Goal: Information Seeking & Learning: Learn about a topic

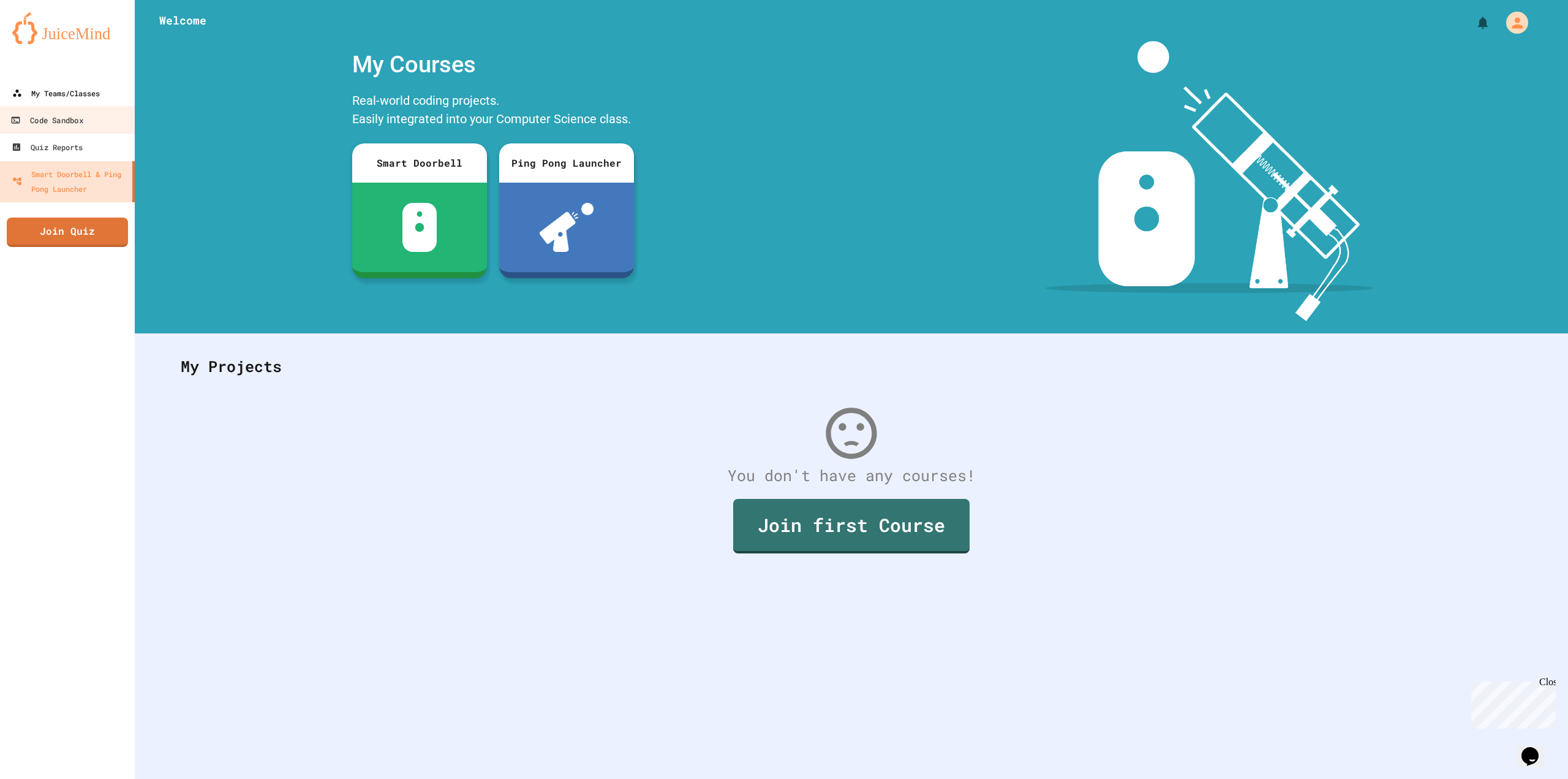
click at [94, 104] on link "My Teams/Classes" at bounding box center [67, 93] width 135 height 27
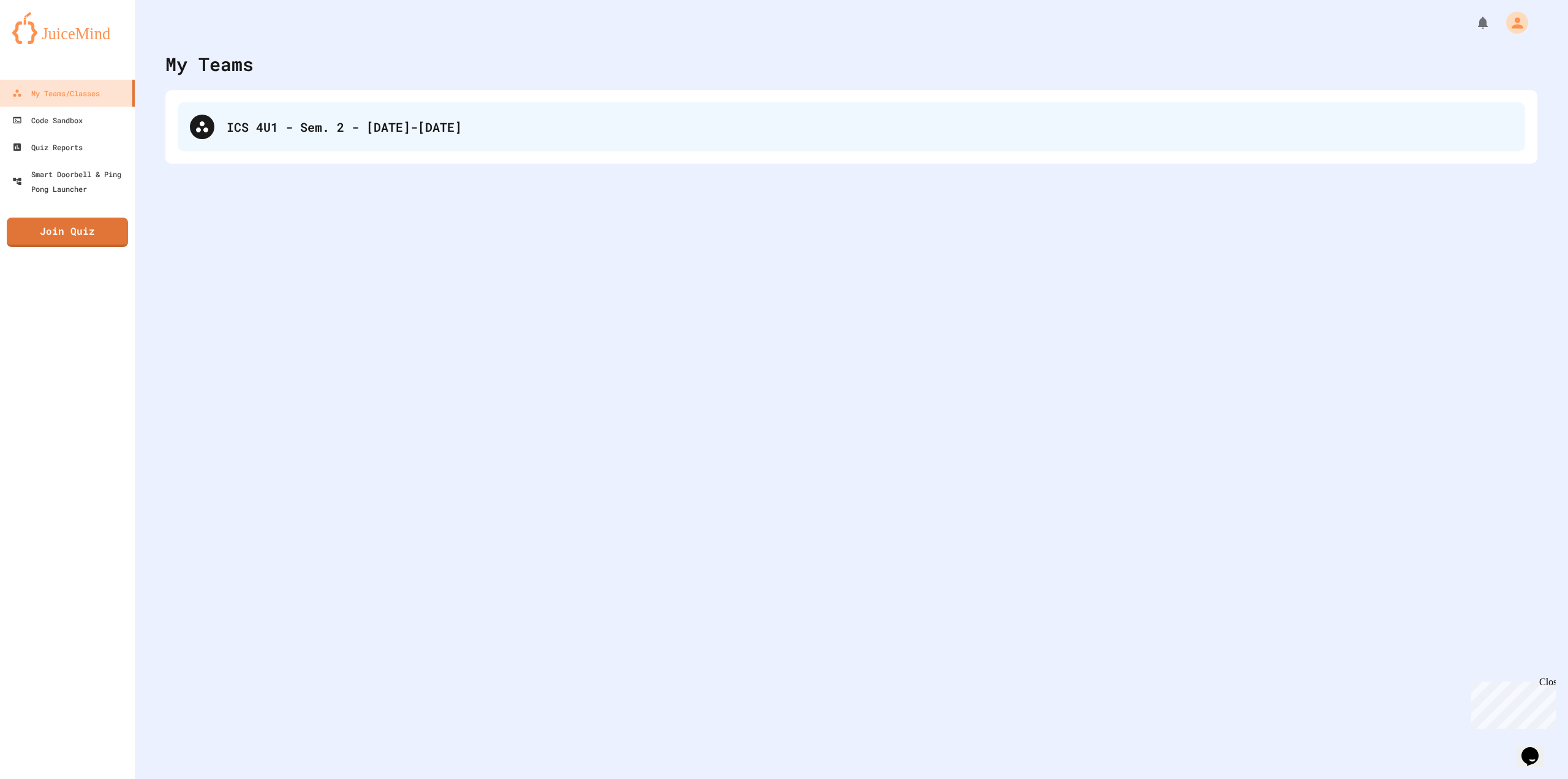
click at [321, 147] on div "ICS 4U1 - Sem. 2 - [DATE]-[DATE]" at bounding box center [851, 126] width 1348 height 49
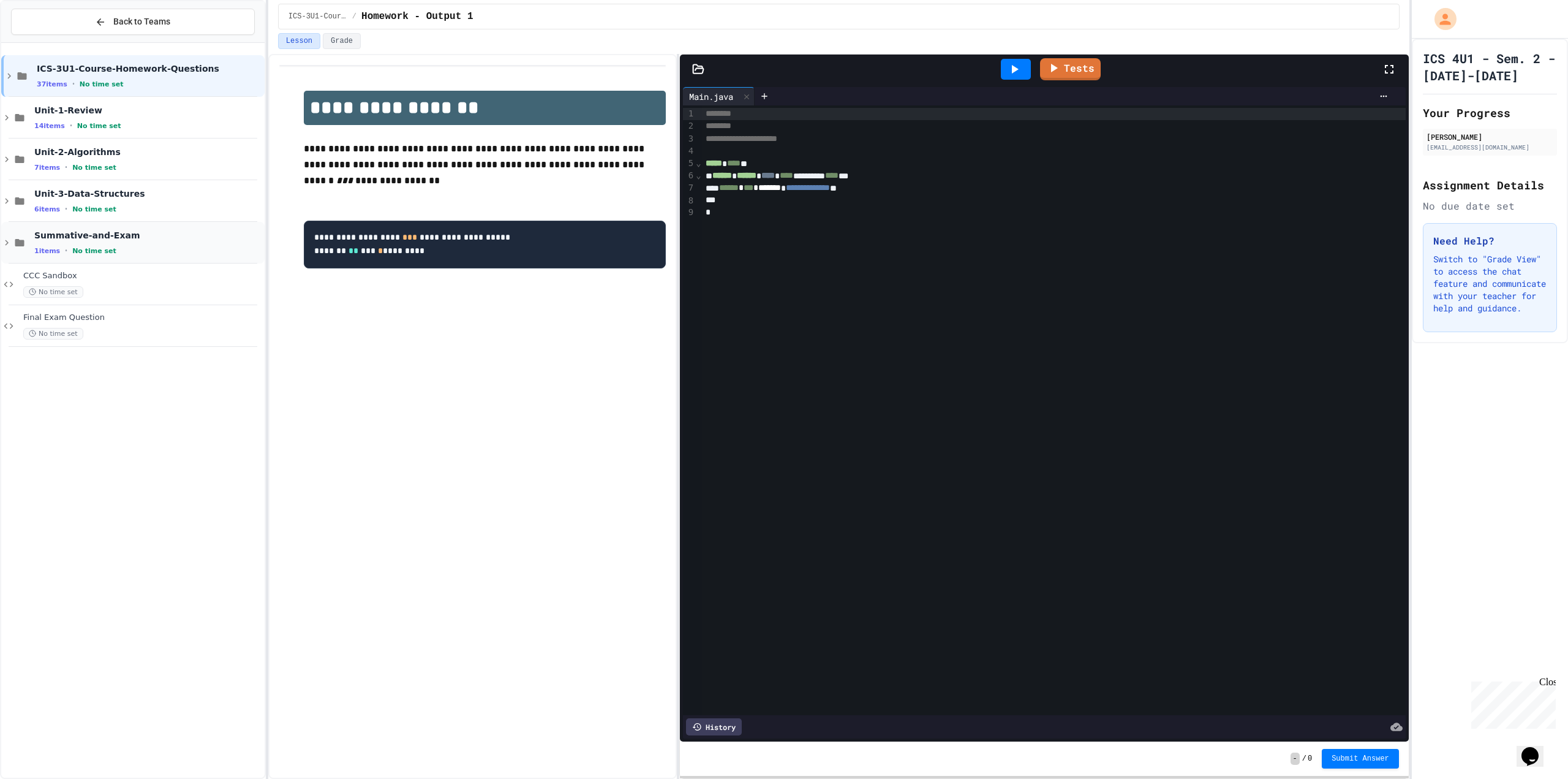
click at [138, 232] on span "Summative-and-Exam" at bounding box center [148, 235] width 228 height 11
click at [103, 283] on div "Summative Project No time set" at bounding box center [148, 284] width 228 height 27
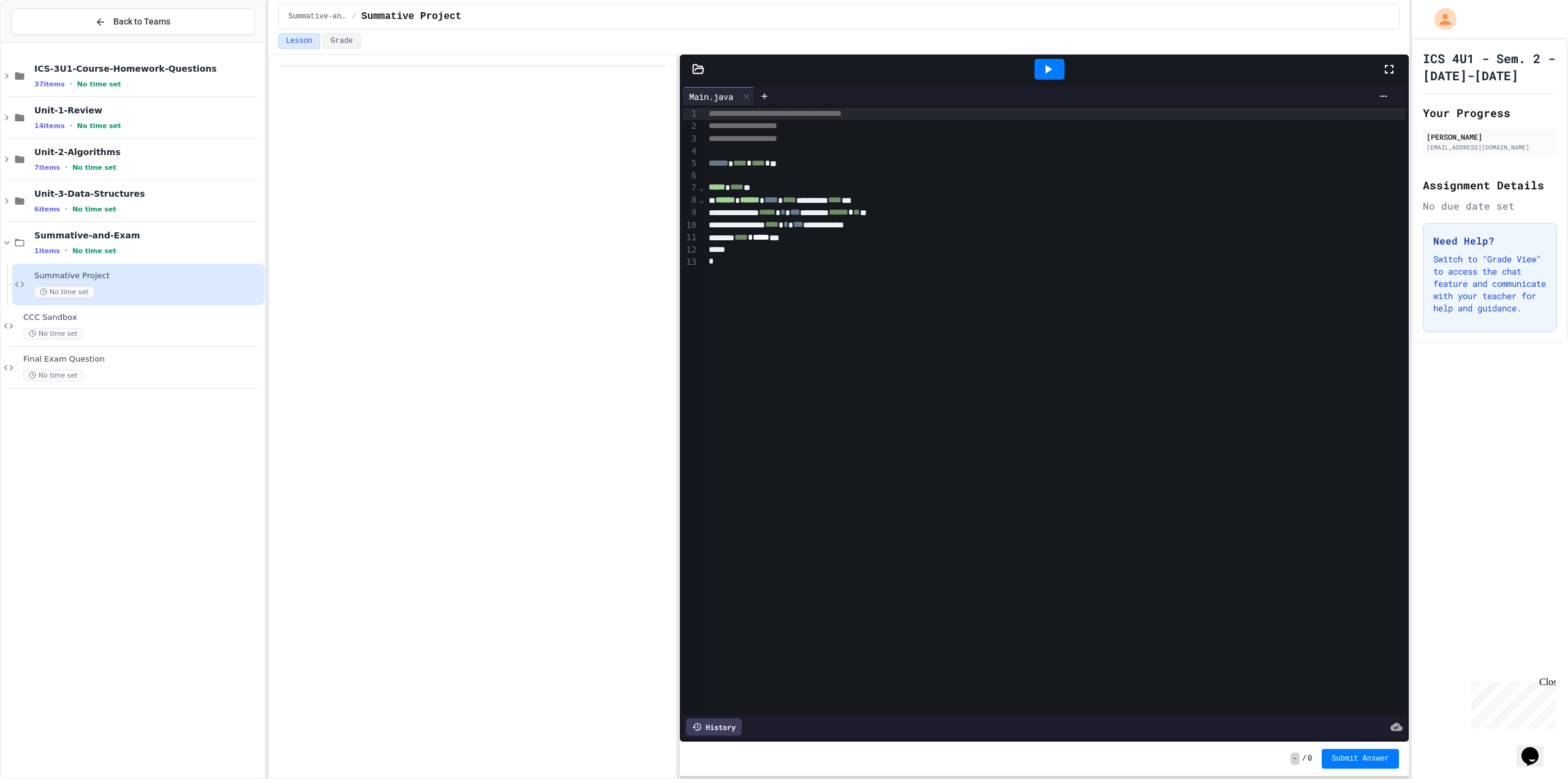
click at [693, 70] on icon at bounding box center [698, 69] width 10 height 8
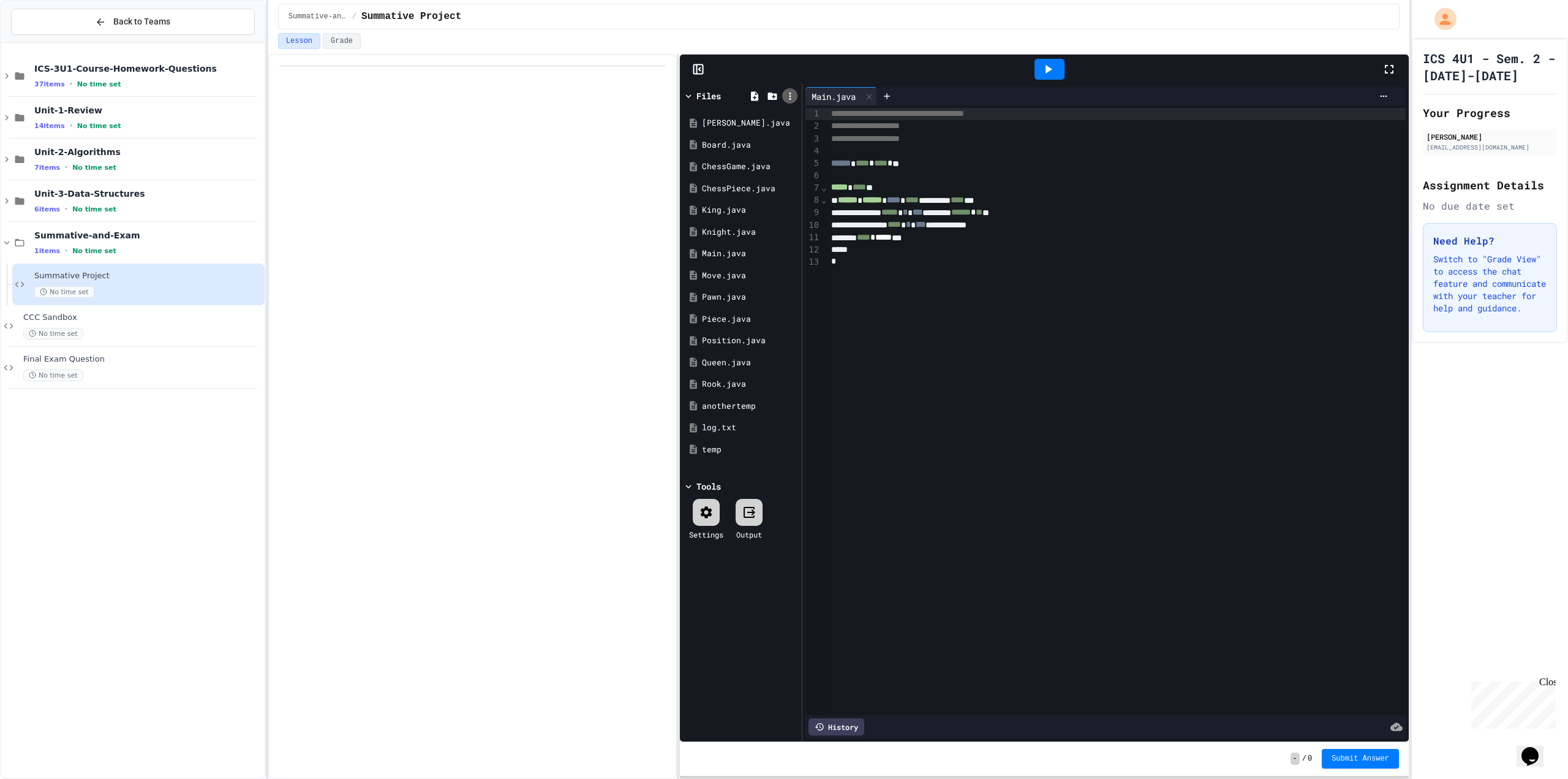
click at [796, 94] on div at bounding box center [789, 95] width 15 height 15
click at [796, 94] on div at bounding box center [784, 390] width 1568 height 779
click at [1046, 64] on icon at bounding box center [1048, 70] width 15 height 15
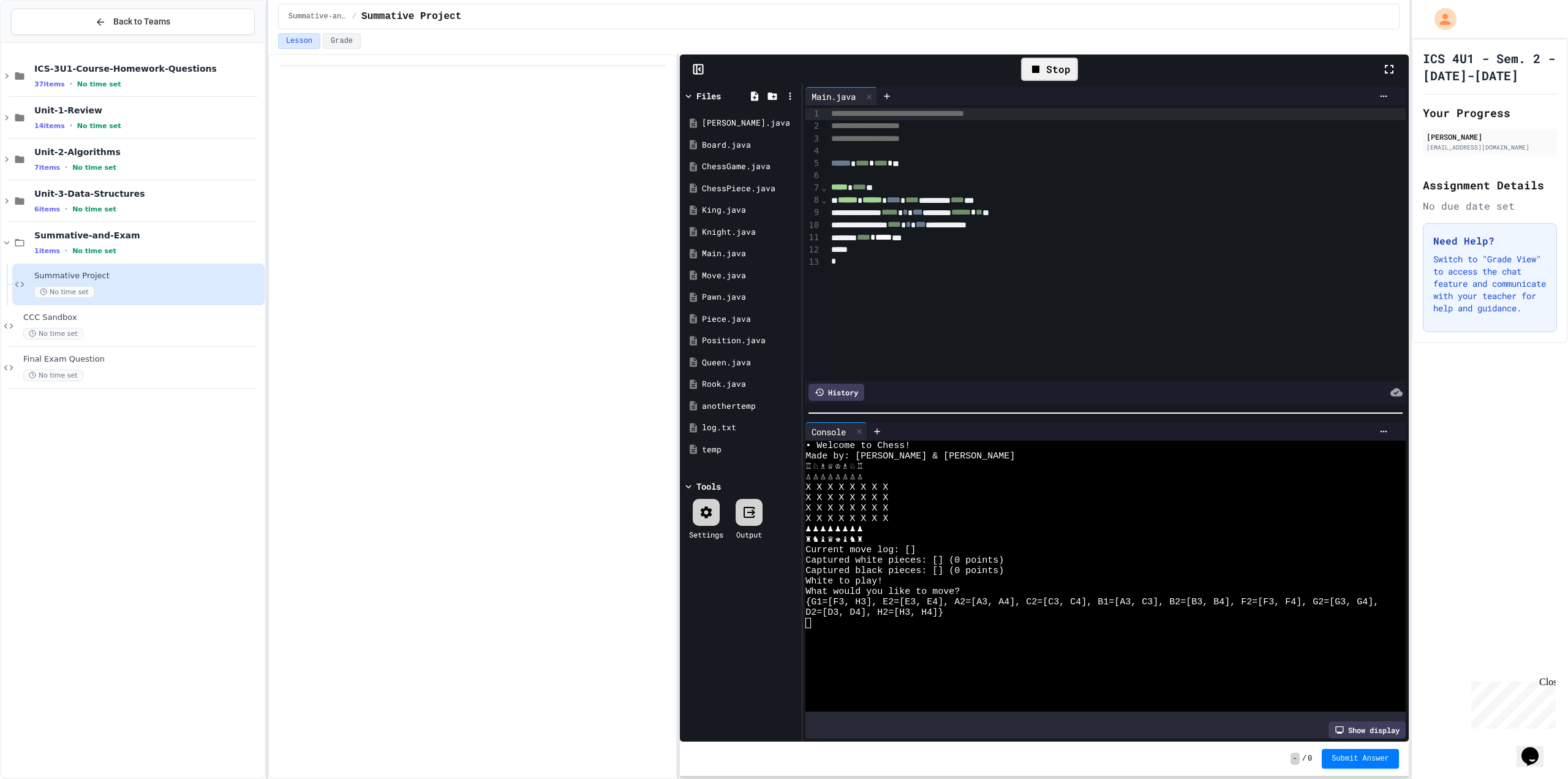
click at [946, 576] on div "White to play!" at bounding box center [1094, 581] width 578 height 10
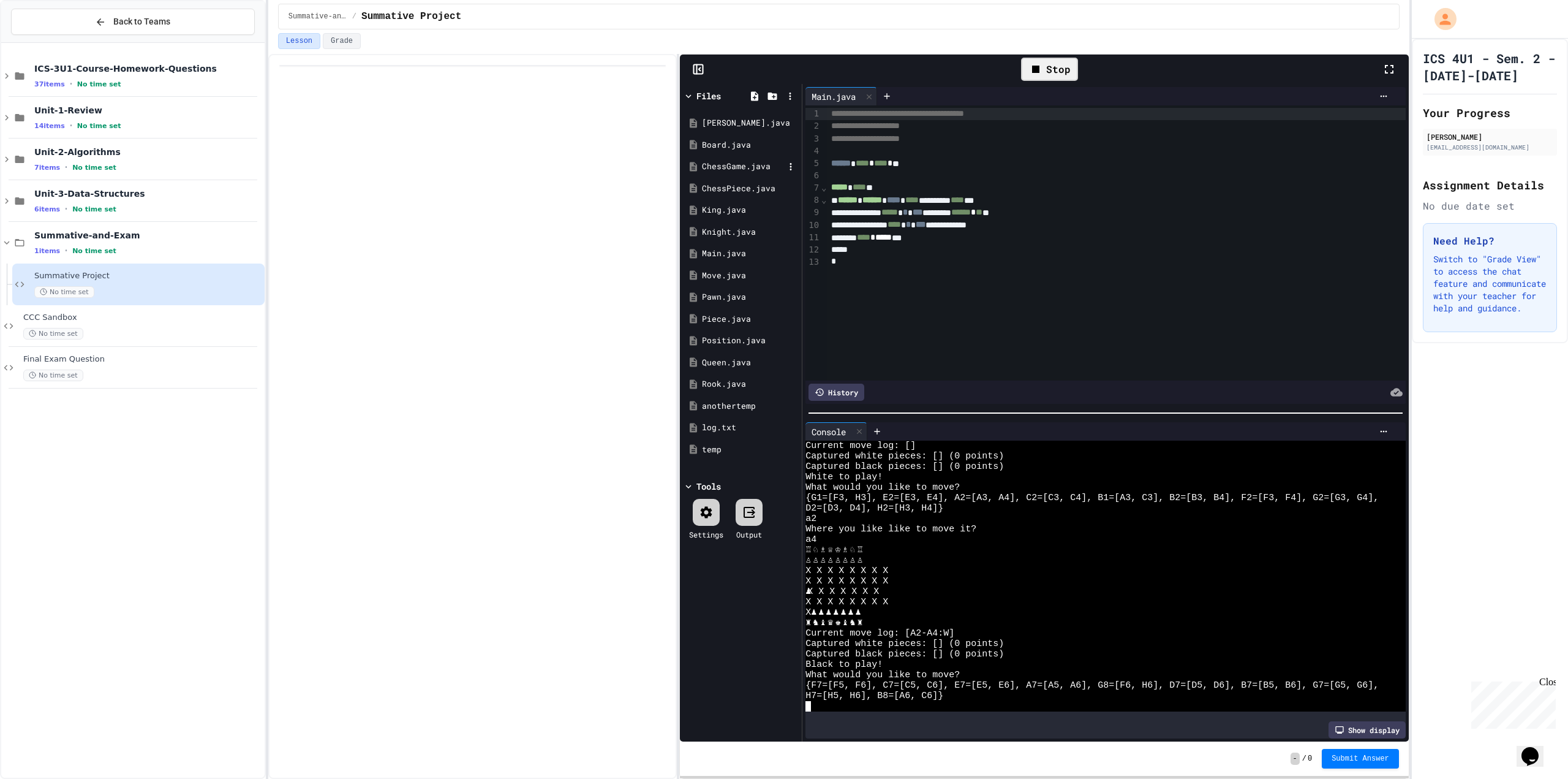
click at [727, 163] on div "ChessGame.java" at bounding box center [743, 167] width 82 height 13
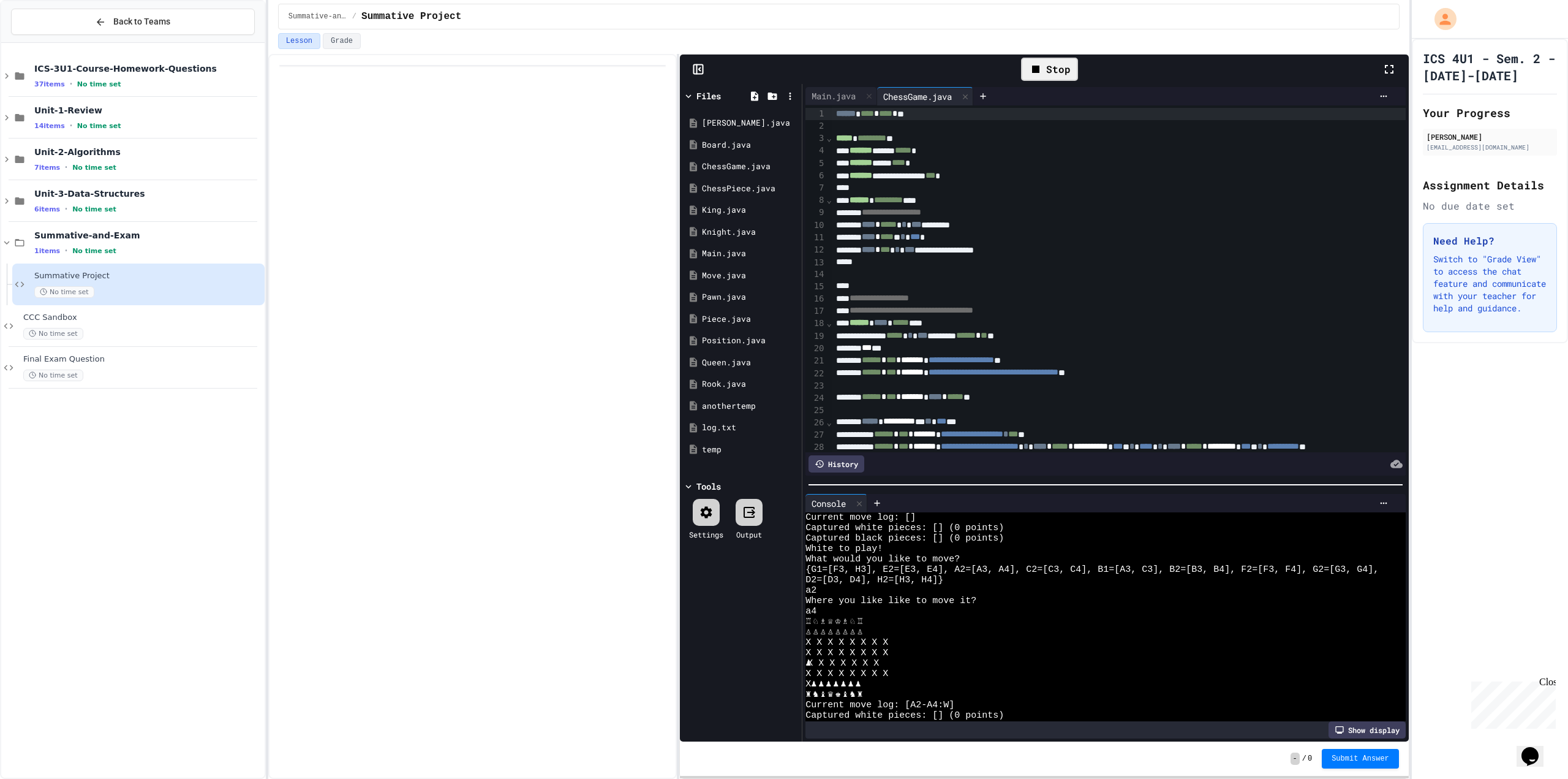
click at [1038, 491] on div at bounding box center [1105, 484] width 606 height 13
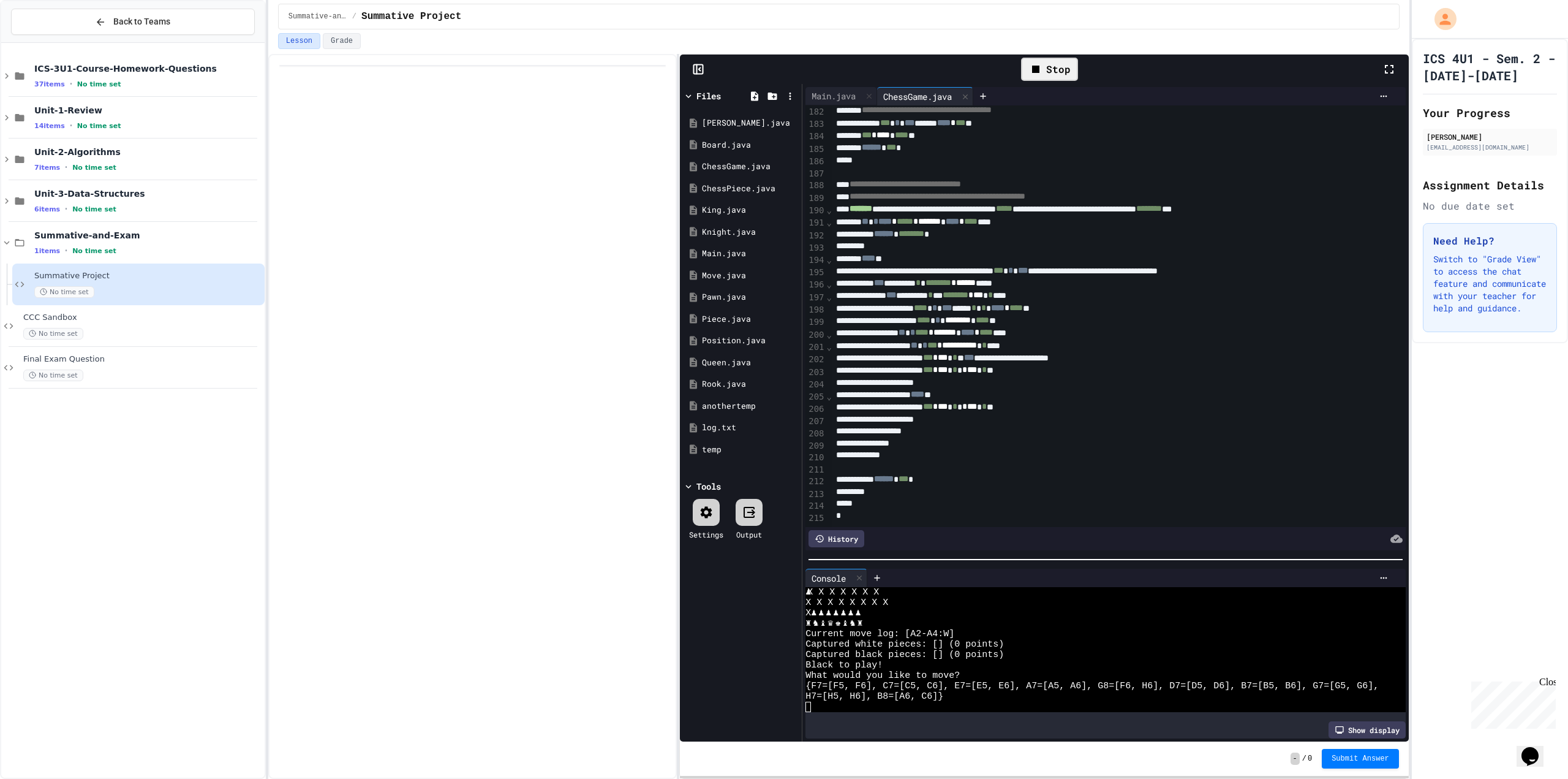
scroll to position [2257, 0]
click at [725, 139] on div "Board.java" at bounding box center [743, 145] width 82 height 13
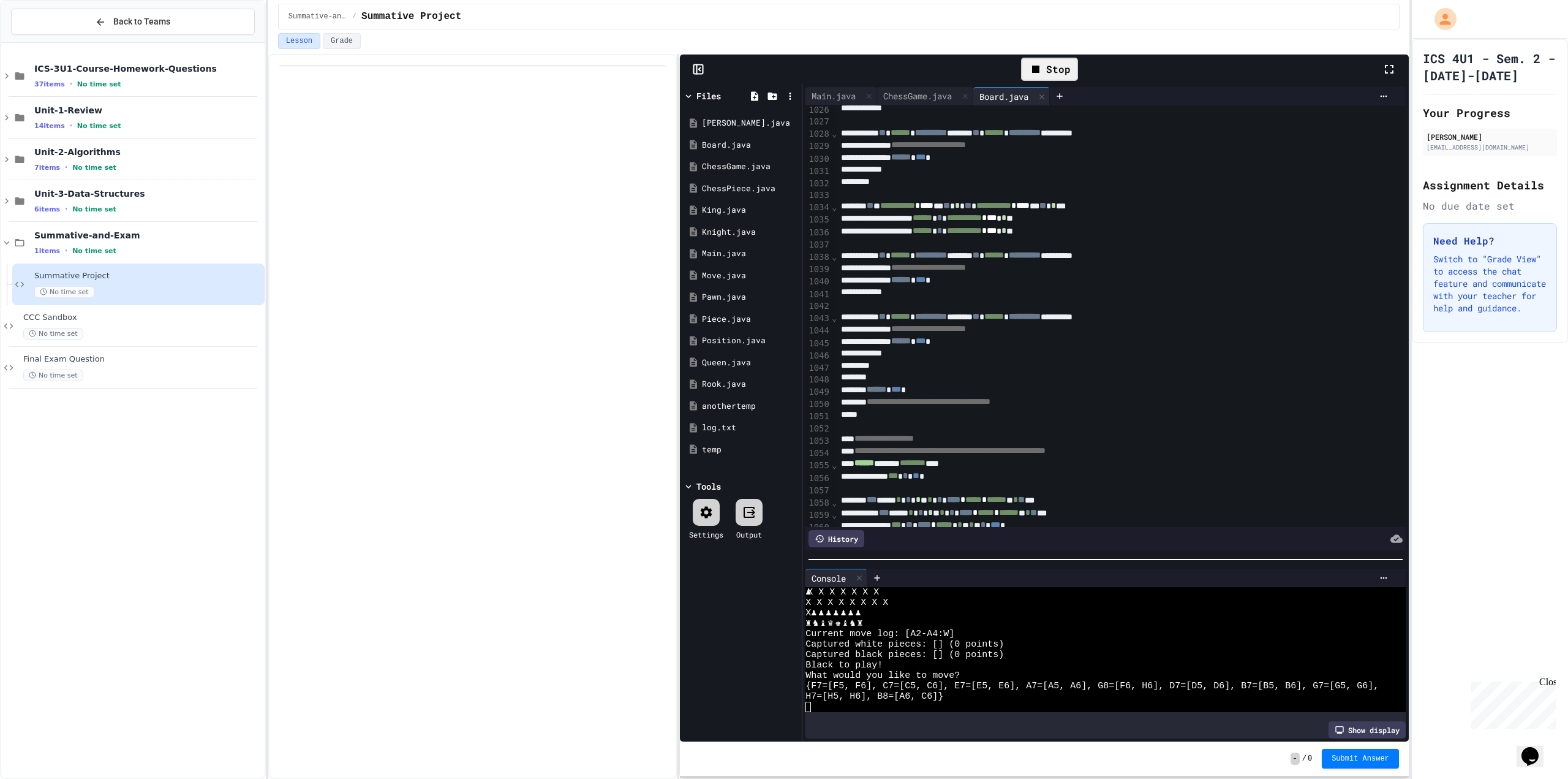
scroll to position [12772, 0]
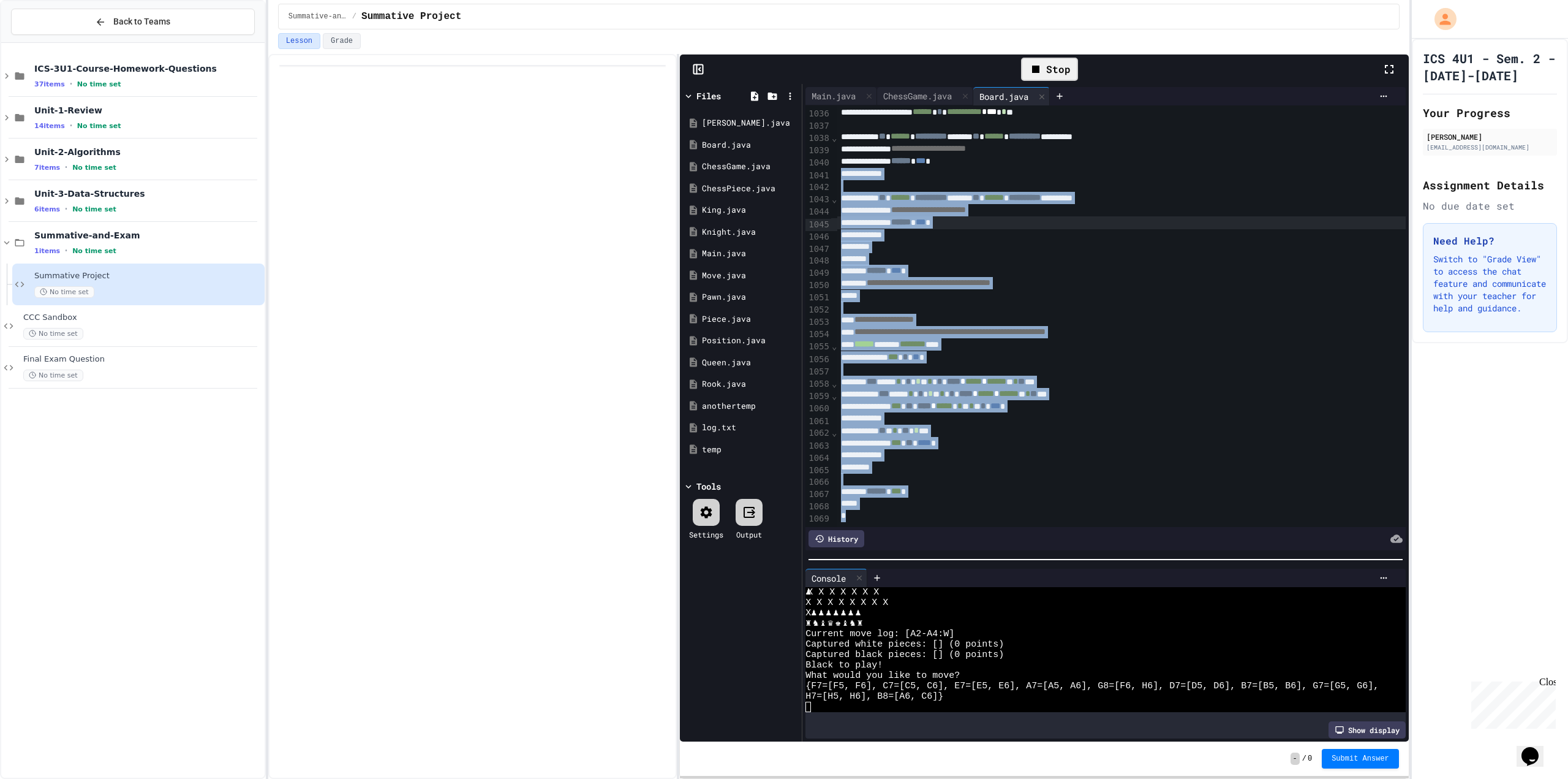
drag, startPoint x: 855, startPoint y: 488, endPoint x: 836, endPoint y: 143, distance: 345.5
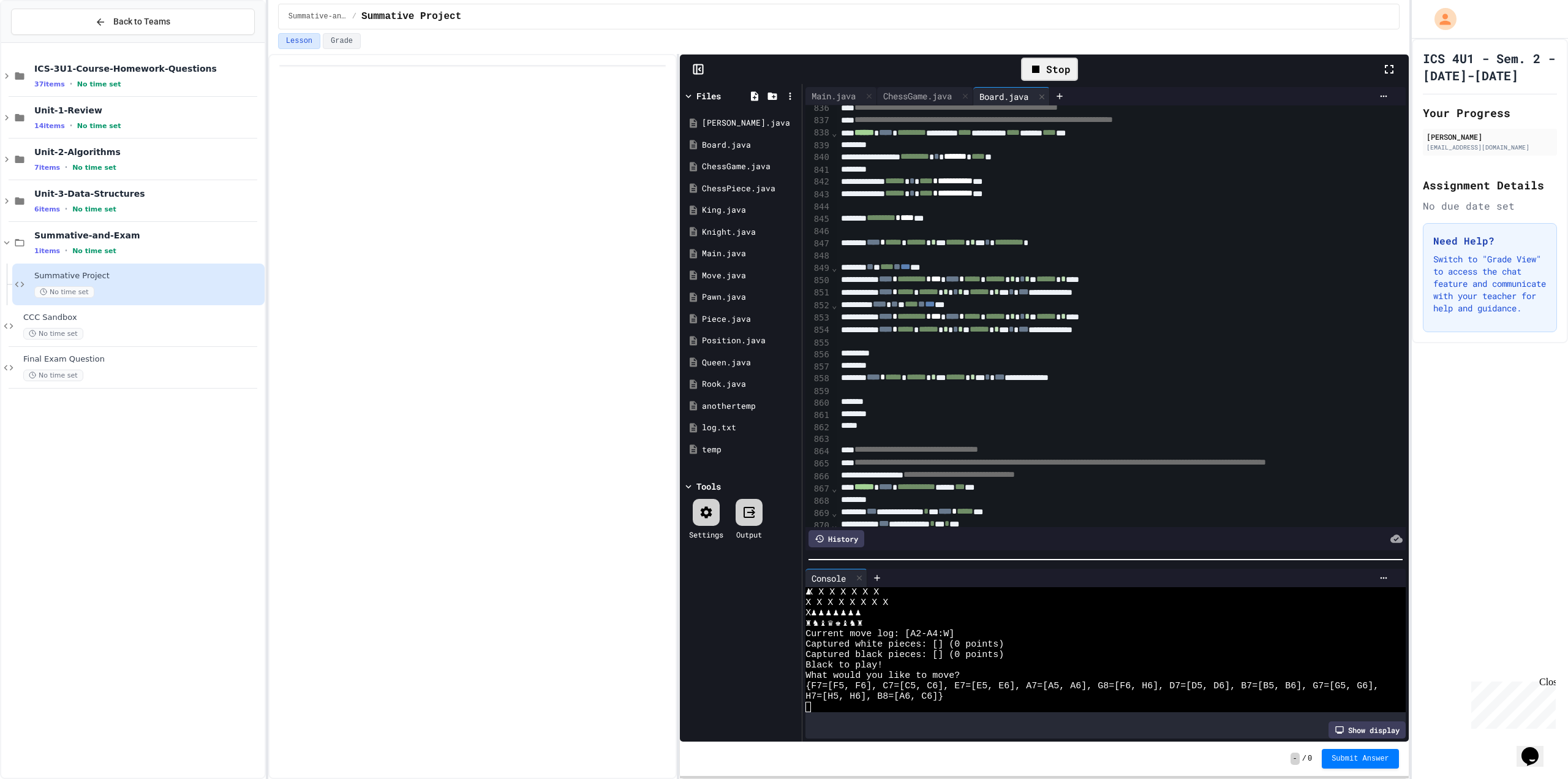
scroll to position [10259, 0]
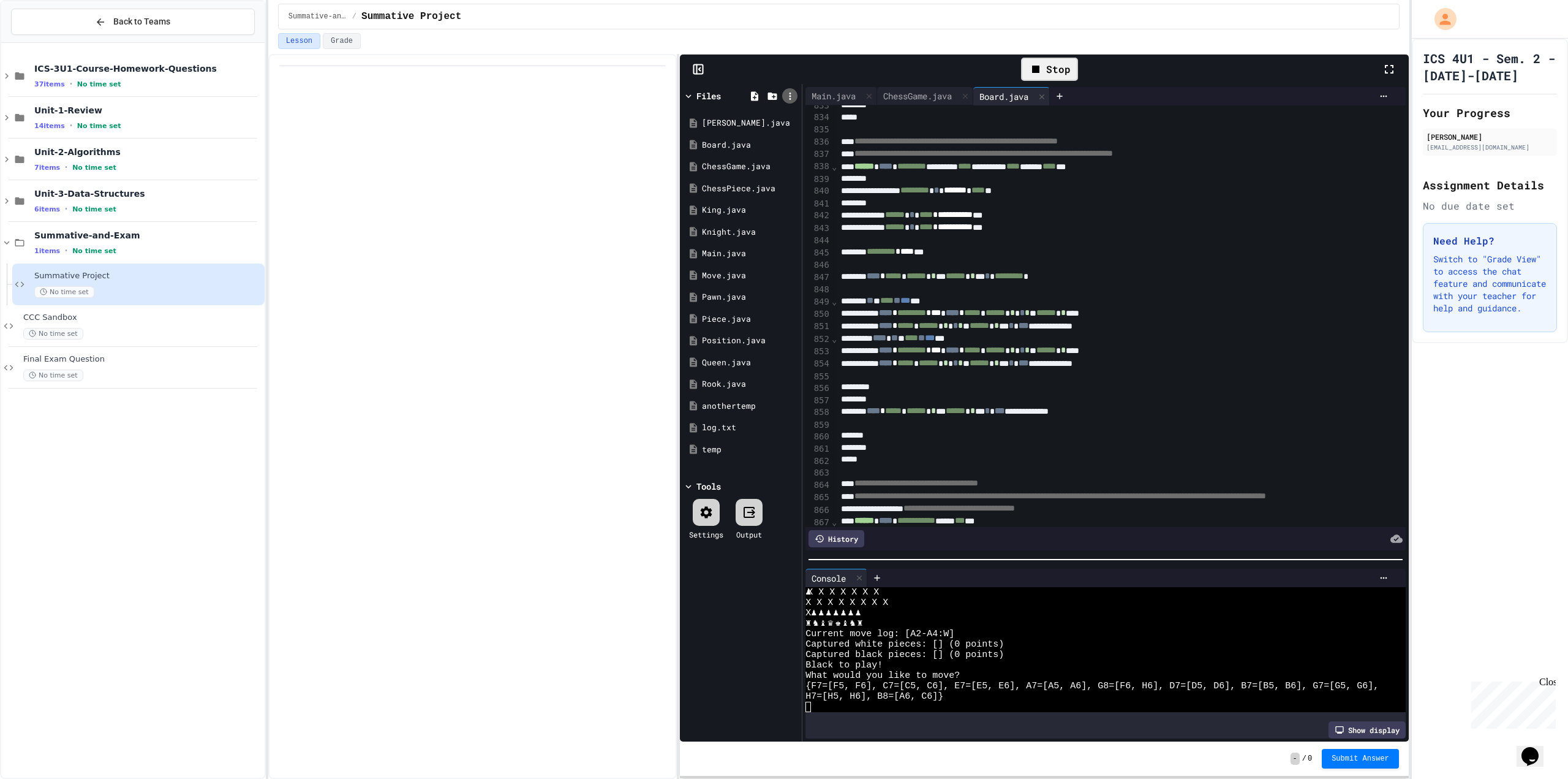
click at [789, 93] on icon at bounding box center [789, 95] width 11 height 11
click at [1563, 257] on li "Download Project" at bounding box center [1572, 268] width 19 height 22
click at [1038, 59] on div "Stop" at bounding box center [1050, 70] width 57 height 23
click at [346, 43] on button "Grade" at bounding box center [342, 41] width 38 height 16
click at [311, 42] on button "Lesson" at bounding box center [299, 41] width 42 height 16
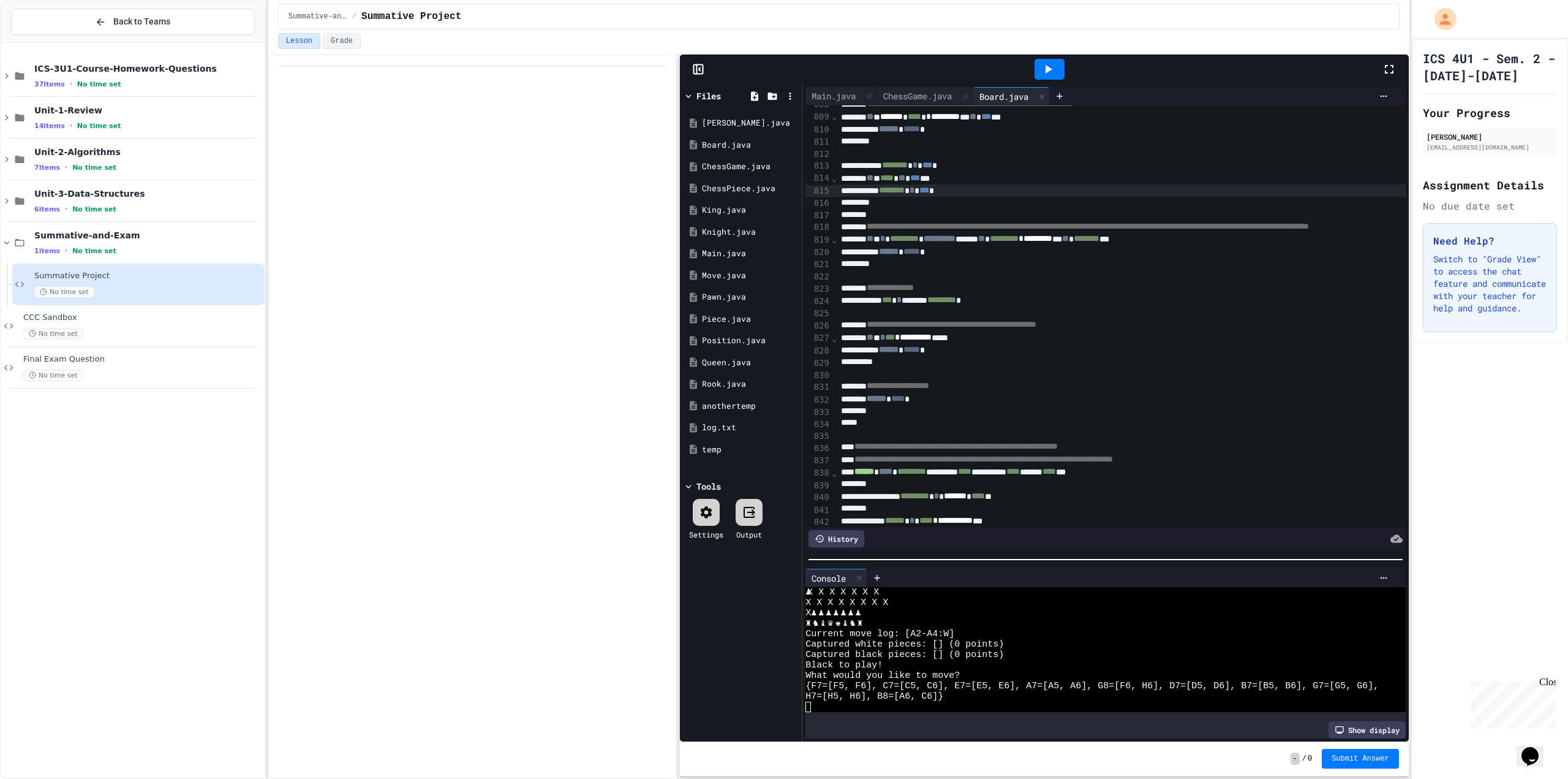
scroll to position [9921, 0]
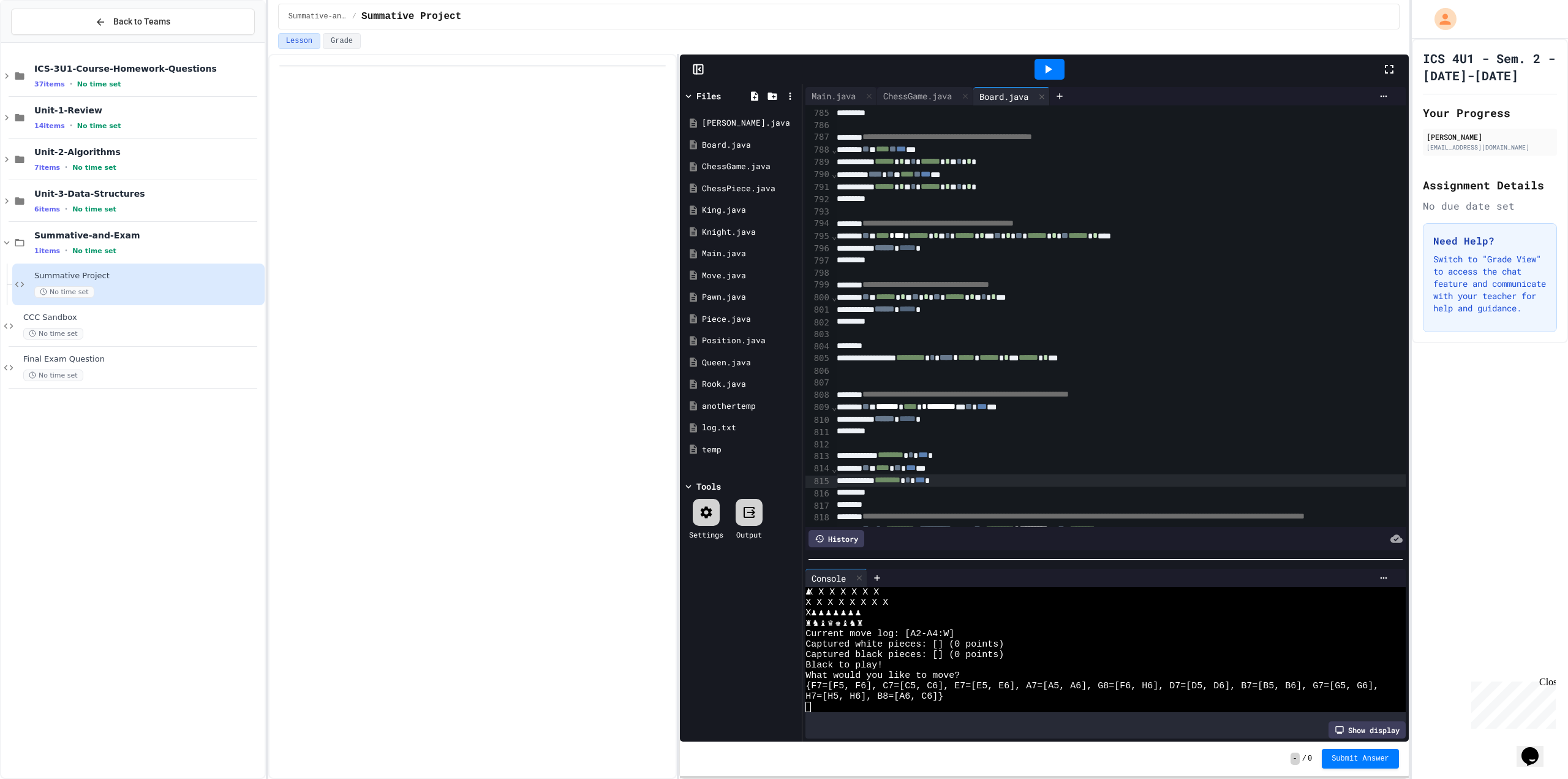
drag, startPoint x: 887, startPoint y: 192, endPoint x: 893, endPoint y: 63, distance: 129.1
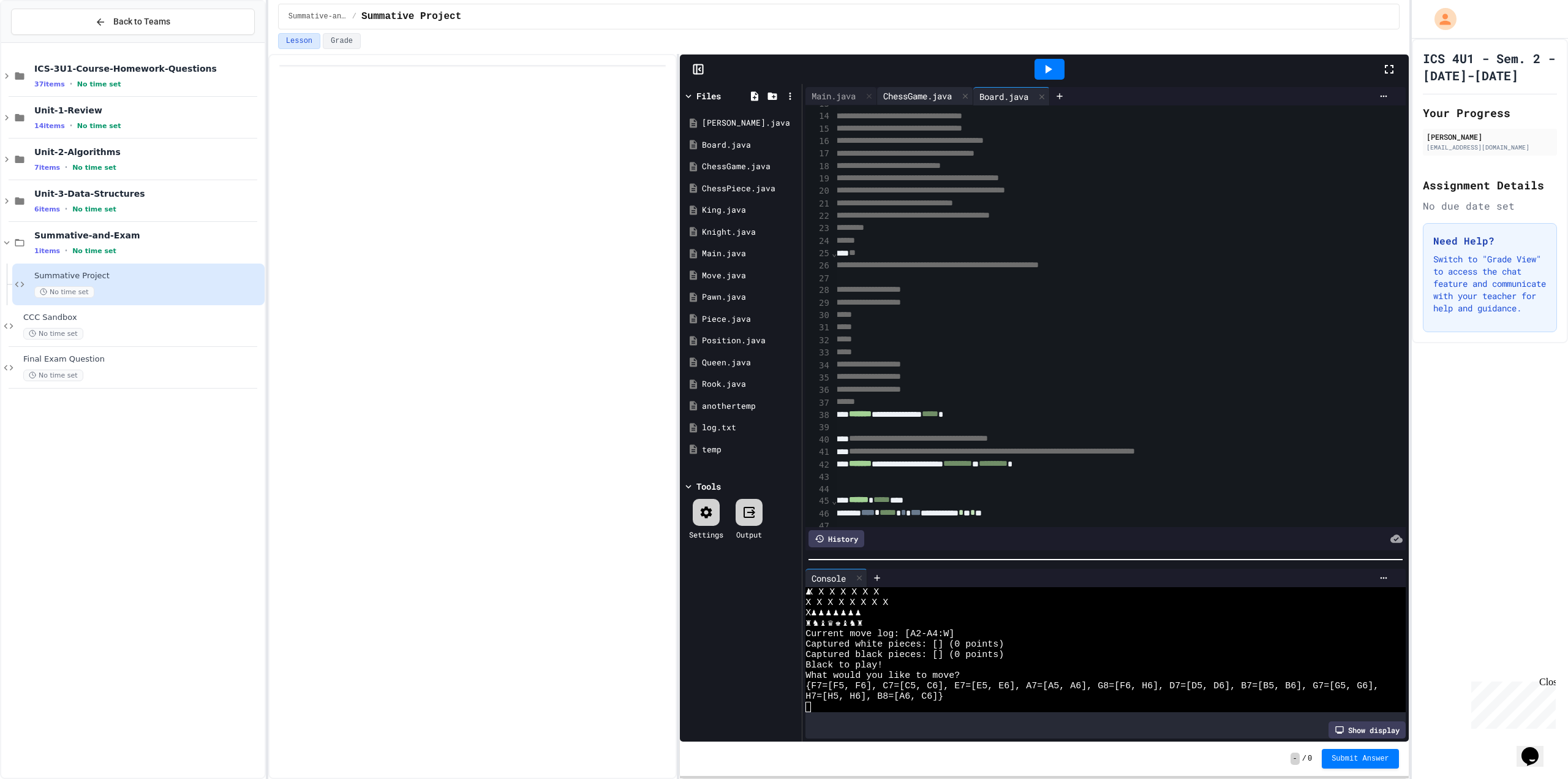
scroll to position [0, 6]
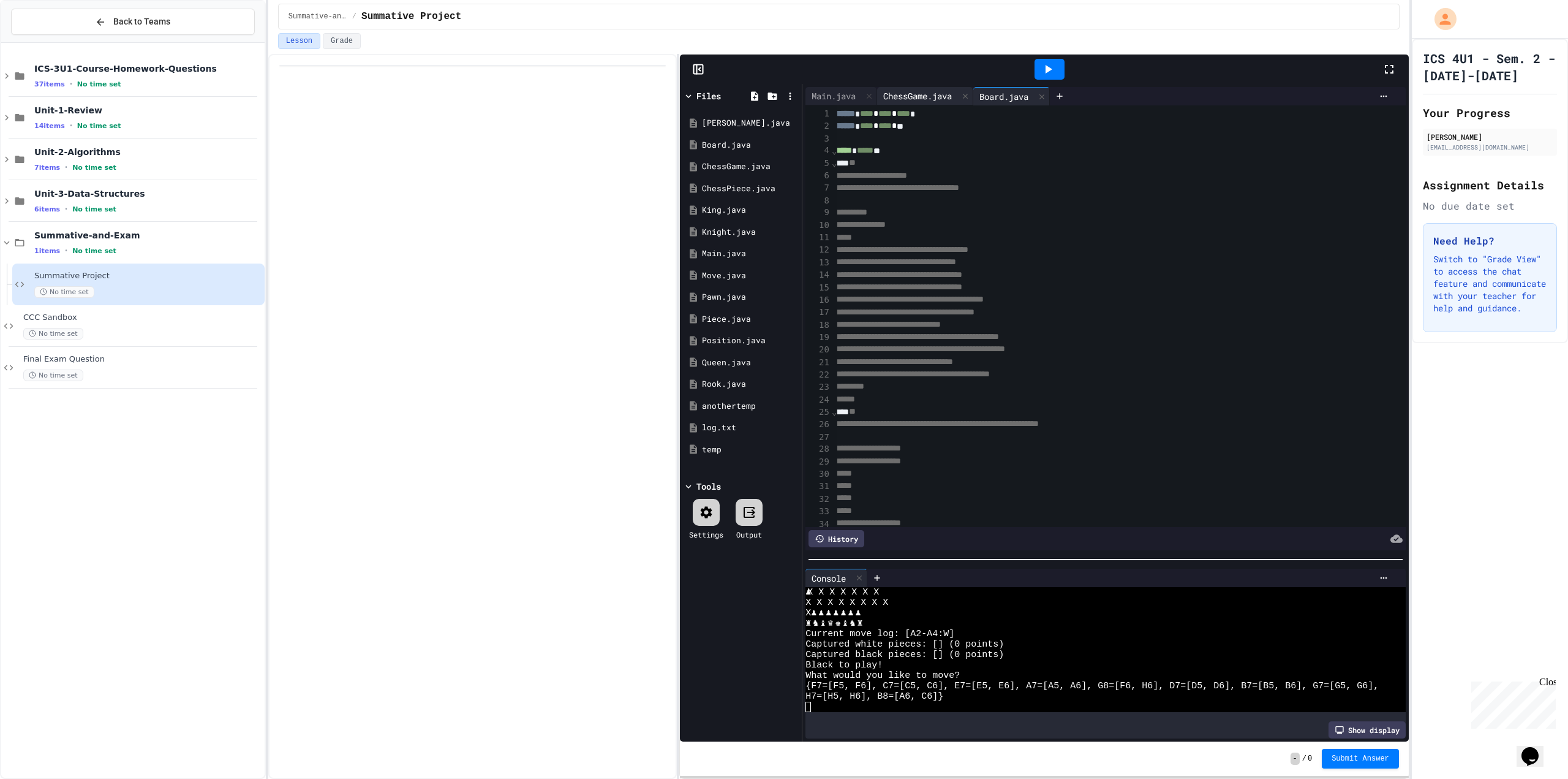
drag, startPoint x: 923, startPoint y: 179, endPoint x: 935, endPoint y: 96, distance: 83.9
click at [841, 115] on span "******" at bounding box center [851, 113] width 19 height 8
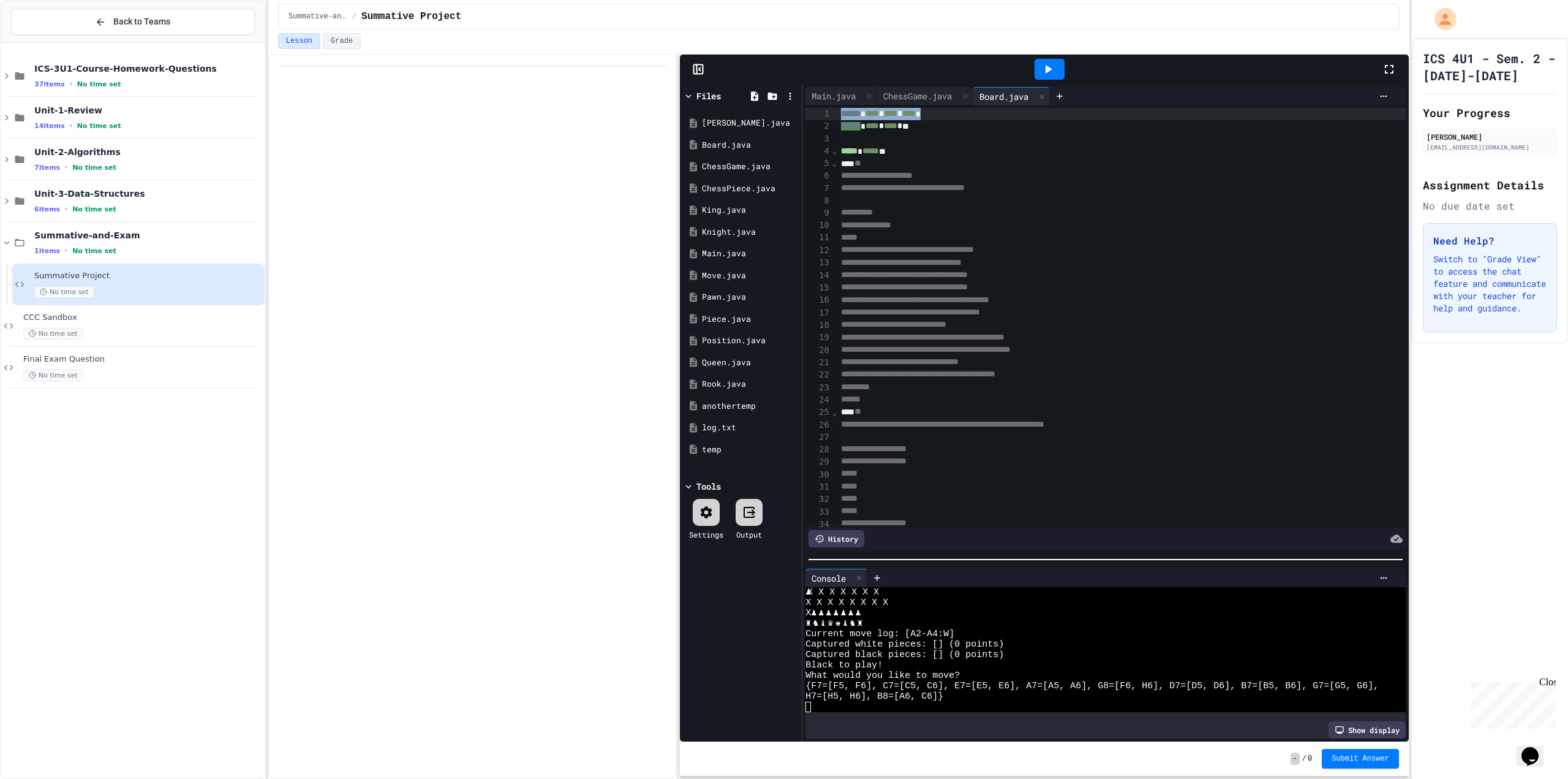
click at [841, 115] on span "******" at bounding box center [851, 113] width 19 height 8
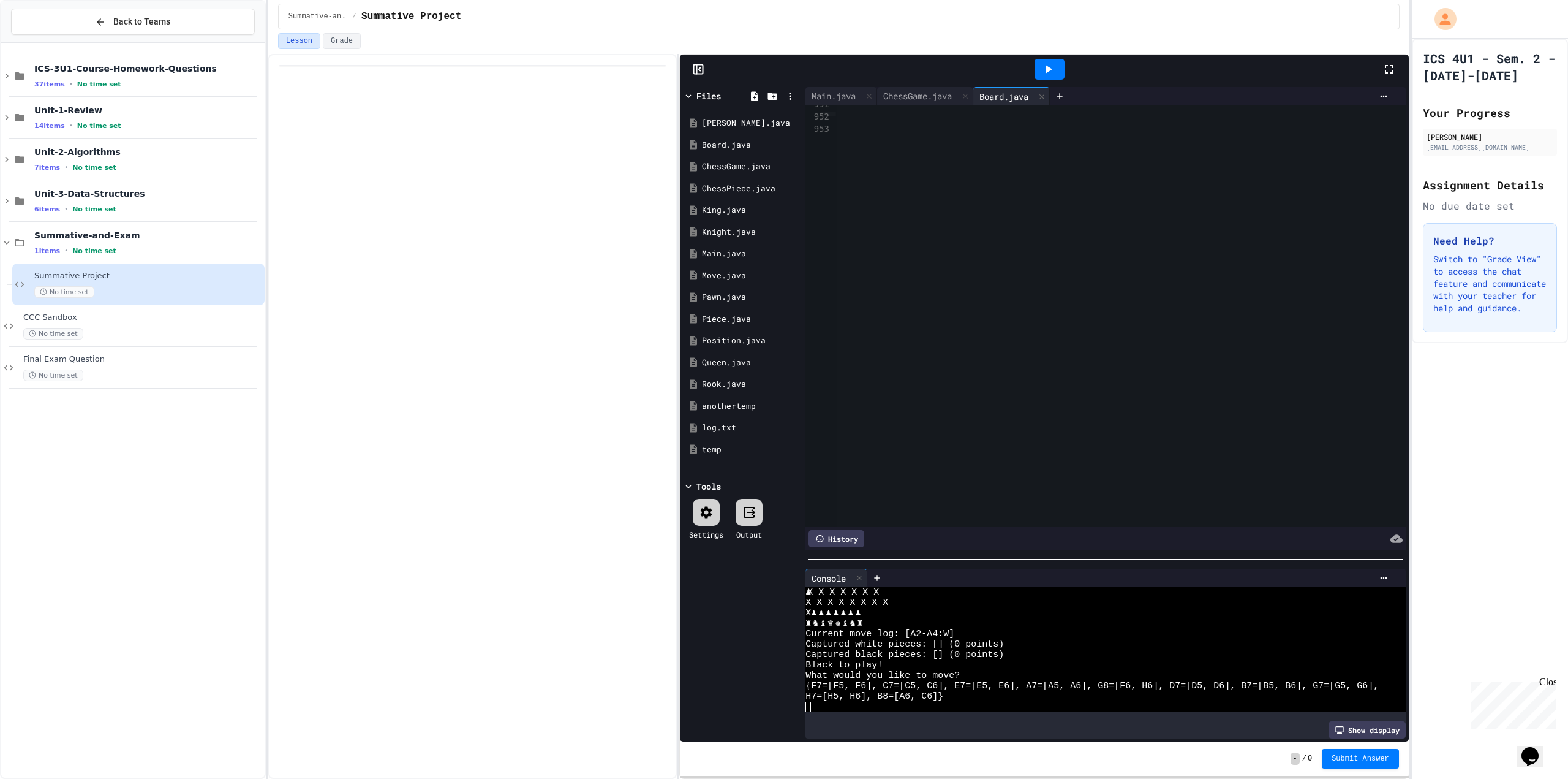
scroll to position [12772, 21]
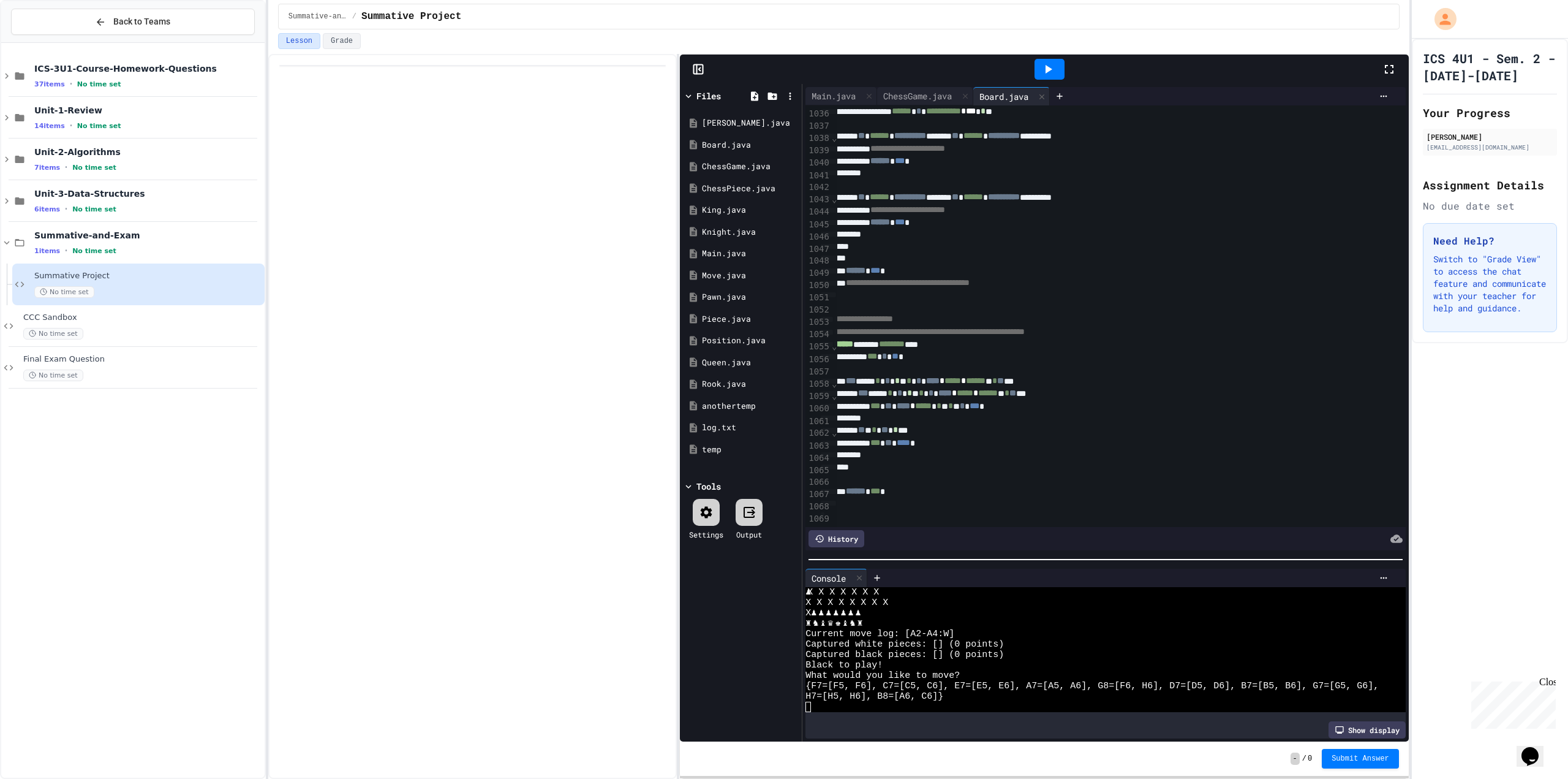
drag, startPoint x: 1021, startPoint y: 296, endPoint x: 987, endPoint y: 484, distance: 191.0
click at [599, 393] on div at bounding box center [472, 416] width 409 height 725
click at [730, 455] on div "temp" at bounding box center [743, 450] width 82 height 13
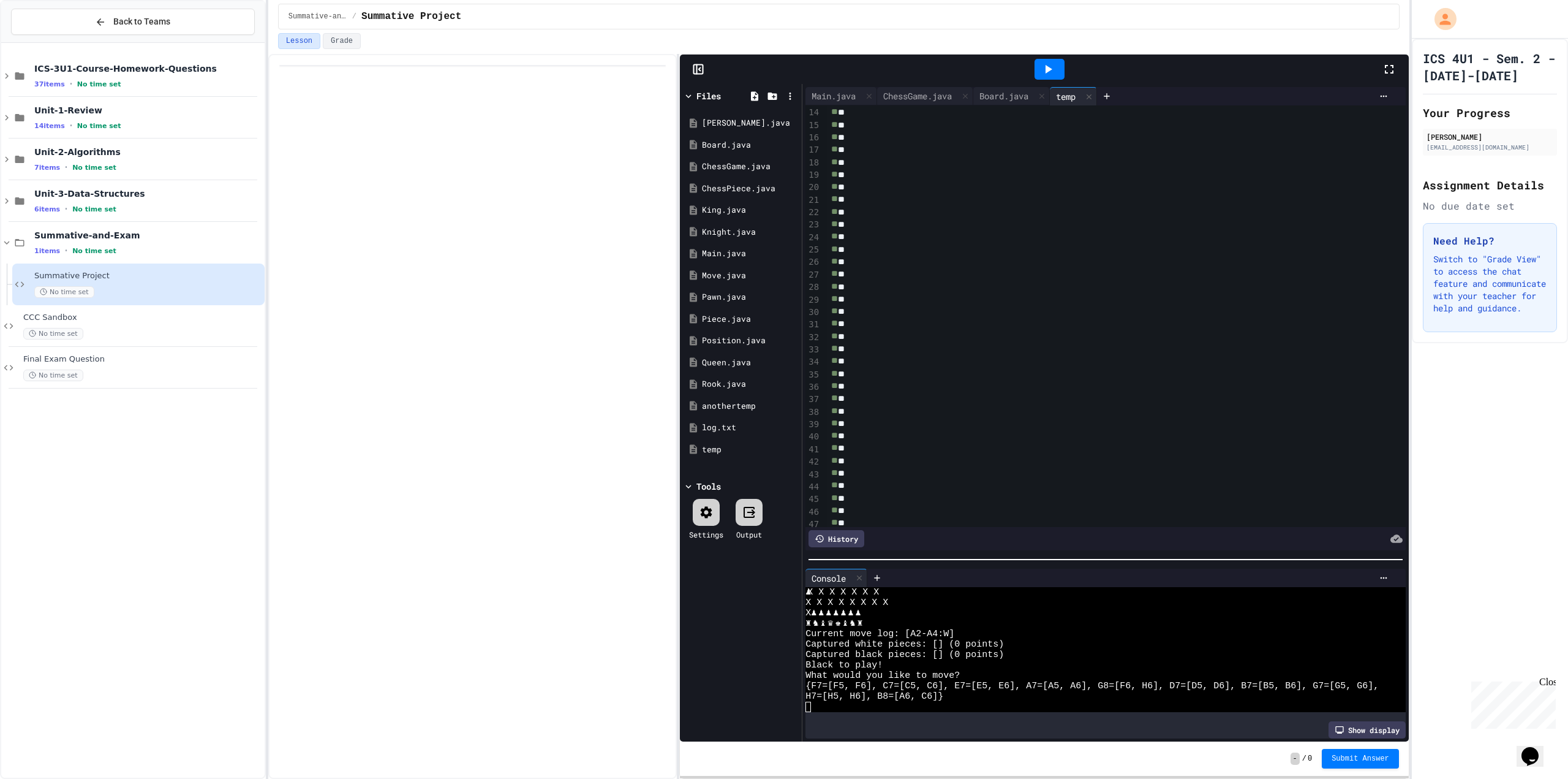
scroll to position [372, 0]
drag, startPoint x: 1021, startPoint y: 219, endPoint x: 1005, endPoint y: 387, distance: 168.8
click at [726, 432] on div "log.txt" at bounding box center [743, 427] width 82 height 13
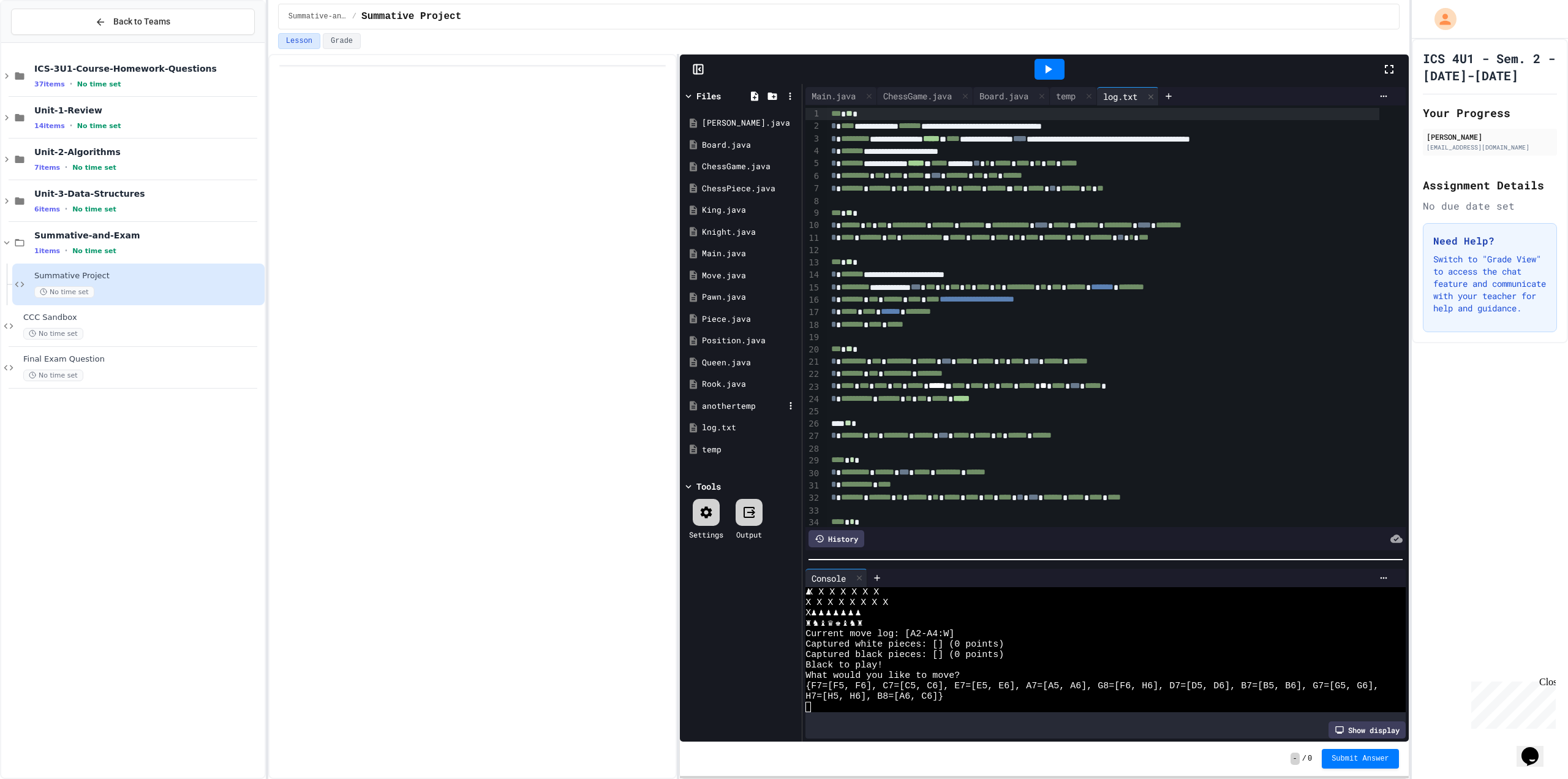
click at [710, 403] on div "anothertemp" at bounding box center [743, 406] width 82 height 13
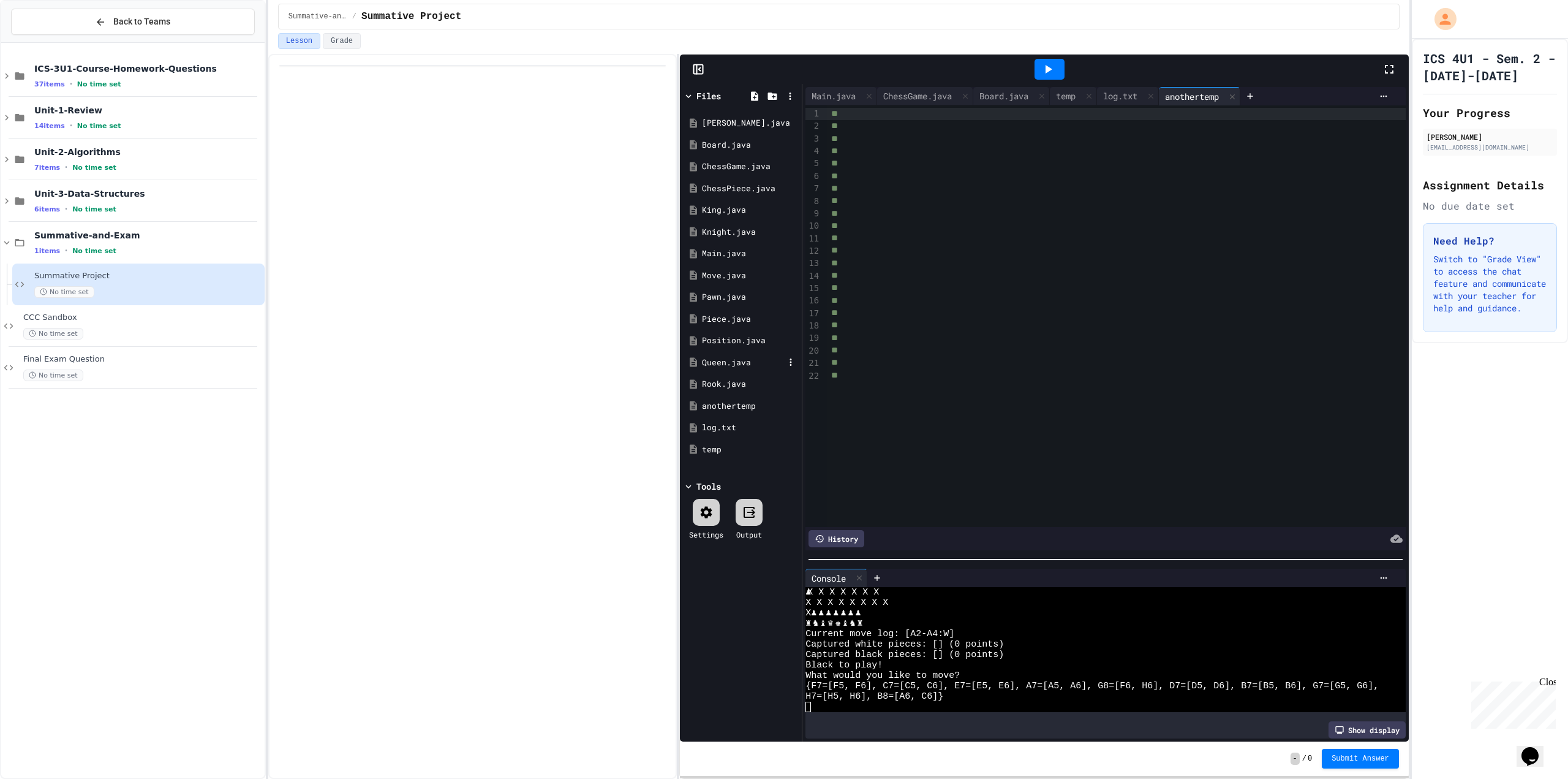
click at [712, 370] on div "Queen.java" at bounding box center [741, 363] width 116 height 22
